Goal: Find specific page/section

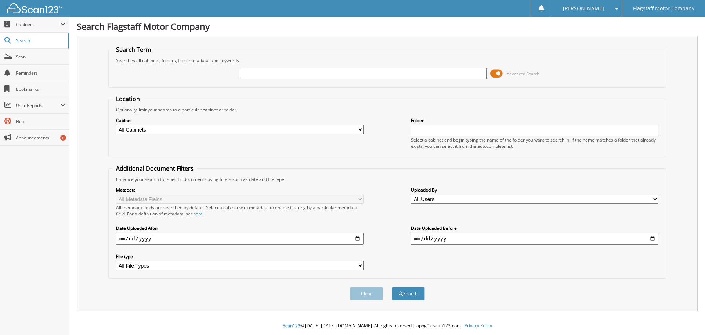
click at [253, 72] on input "text" at bounding box center [363, 73] width 248 height 11
type input "s15763a"
click at [392, 286] on button "Search" at bounding box center [408, 293] width 33 height 14
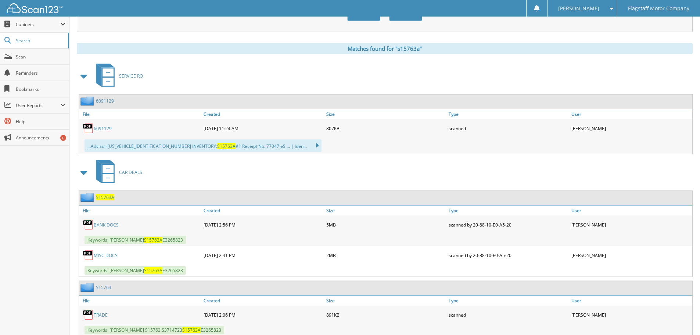
scroll to position [303, 0]
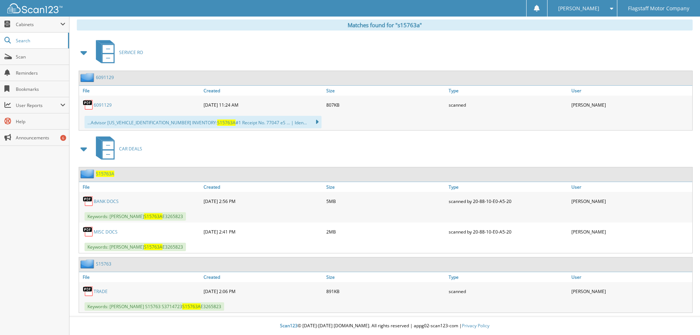
click at [111, 201] on link "BANK DOCS" at bounding box center [106, 201] width 25 height 6
click at [226, 62] on div "SERVICE RO" at bounding box center [385, 52] width 616 height 29
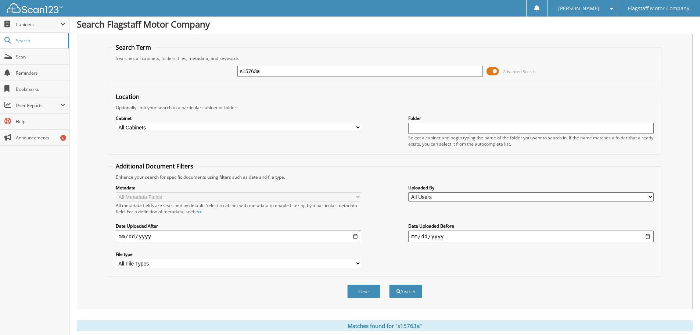
scroll to position [0, 0]
